Goal: Navigation & Orientation: Find specific page/section

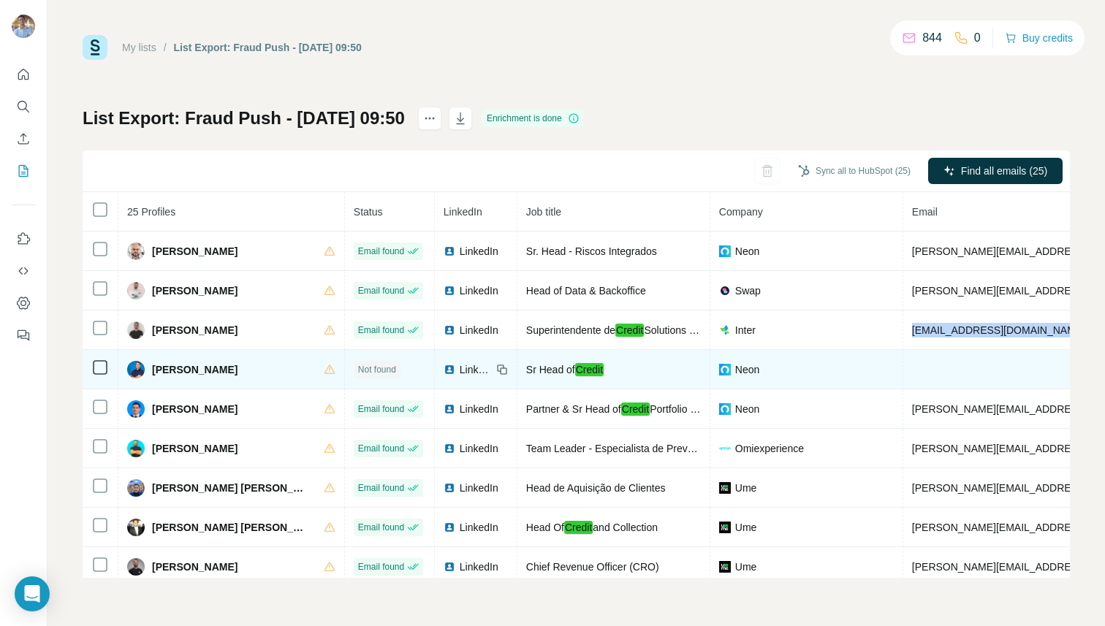
scroll to position [0, 320]
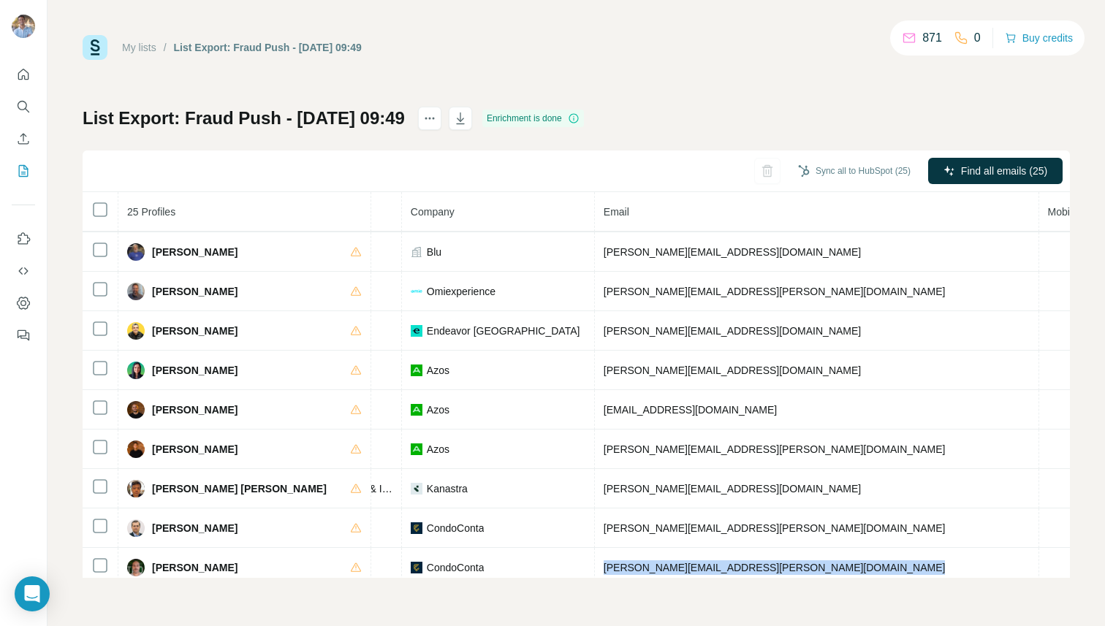
scroll to position [640, 335]
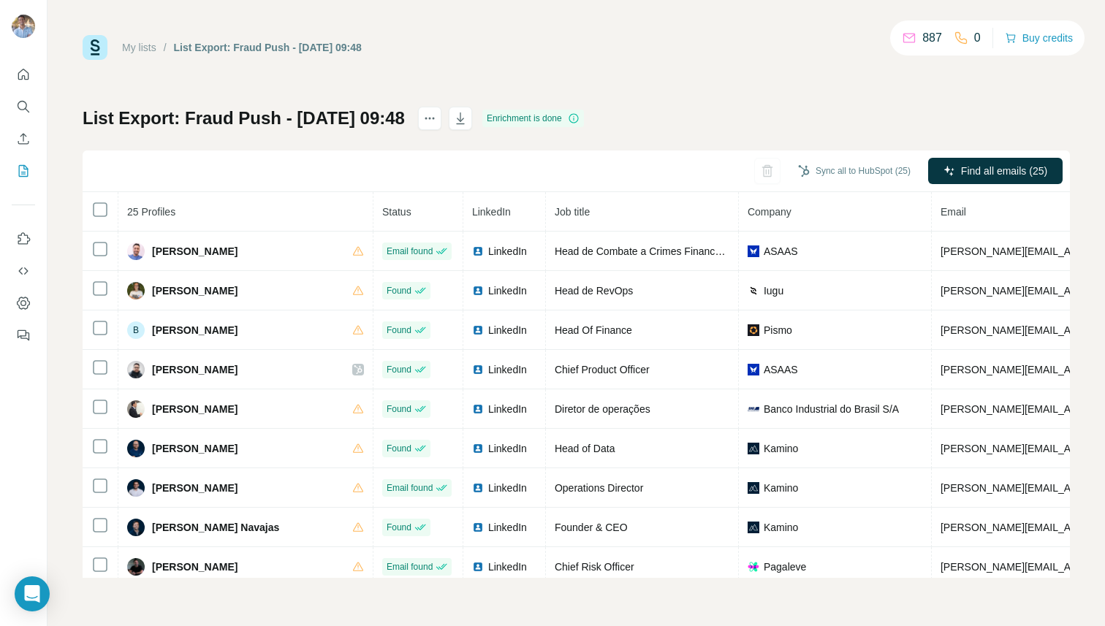
scroll to position [0, 318]
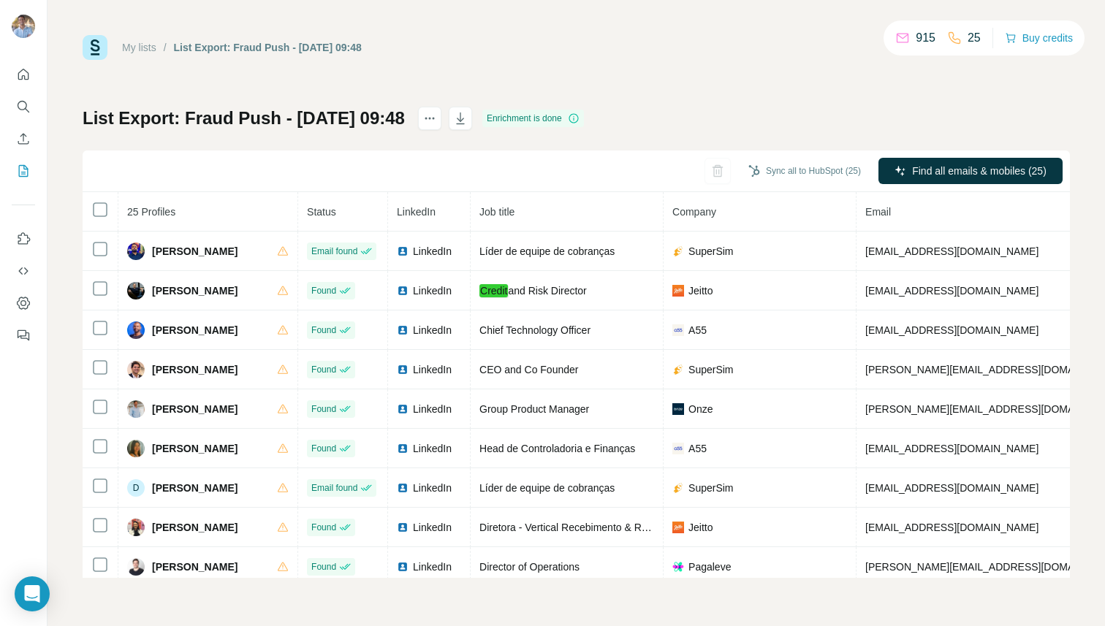
scroll to position [640, 357]
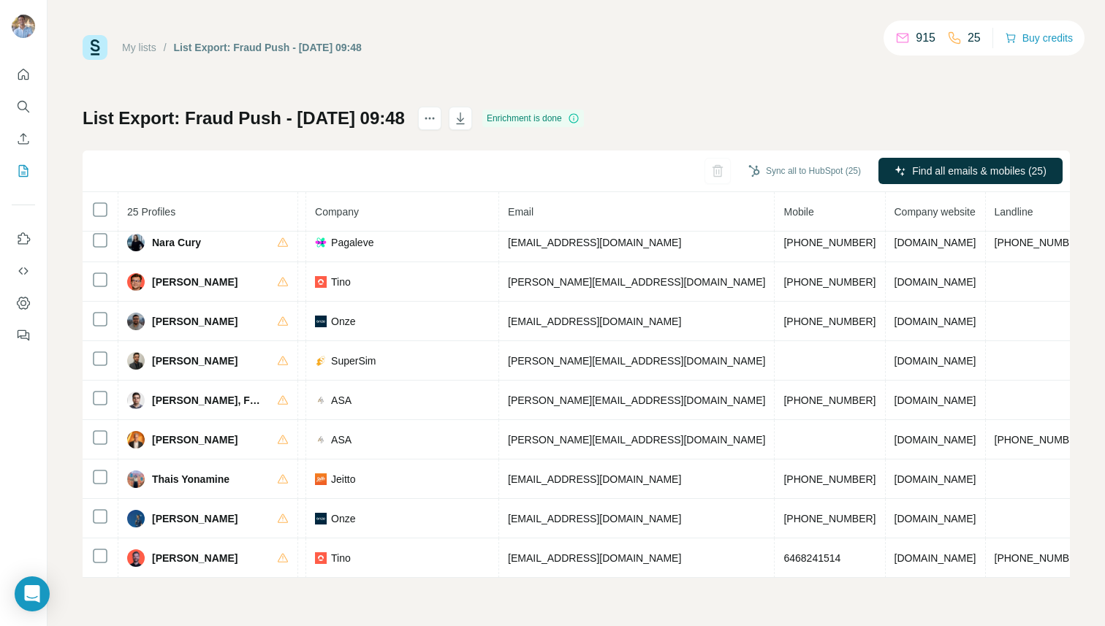
click at [596, 65] on div "My lists / List Export: Fraud Push - [DATE] 09:48 915 25 Buy credits List Expor…" at bounding box center [576, 306] width 987 height 543
